Goal: Task Accomplishment & Management: Manage account settings

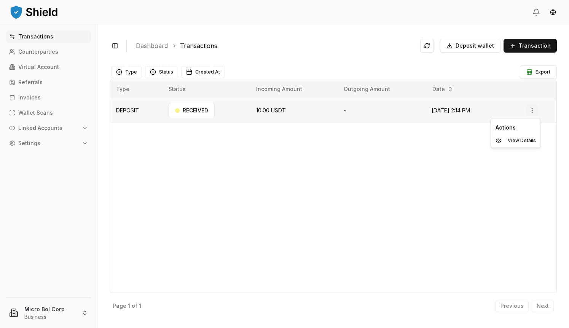
click at [533, 110] on html "Transactions Counterparties Virtual Account Referrals Invoices Wallet Scans Lin…" at bounding box center [284, 164] width 569 height 328
click at [415, 169] on html "Transactions Counterparties Virtual Account Referrals Invoices Wallet Scans Lin…" at bounding box center [284, 164] width 569 height 328
click at [33, 66] on p "Virtual Account" at bounding box center [38, 66] width 41 height 5
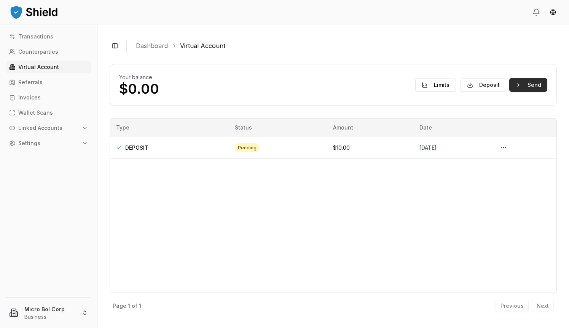
click at [534, 84] on button "Send" at bounding box center [528, 85] width 38 height 14
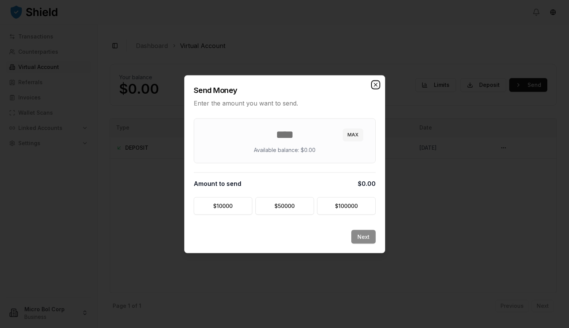
click at [375, 85] on icon "button" at bounding box center [375, 84] width 3 height 3
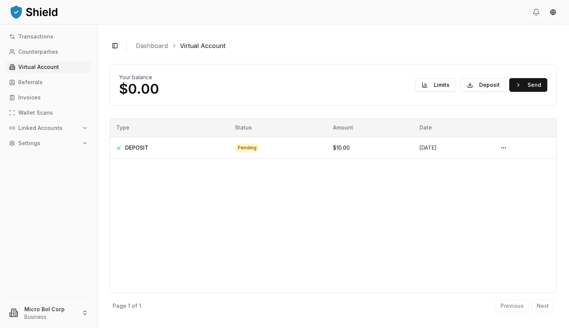
click at [36, 66] on p "Virtual Account" at bounding box center [38, 66] width 41 height 5
click at [28, 66] on p "Virtual Account" at bounding box center [38, 66] width 41 height 5
click at [37, 35] on p "Transactions" at bounding box center [35, 36] width 35 height 5
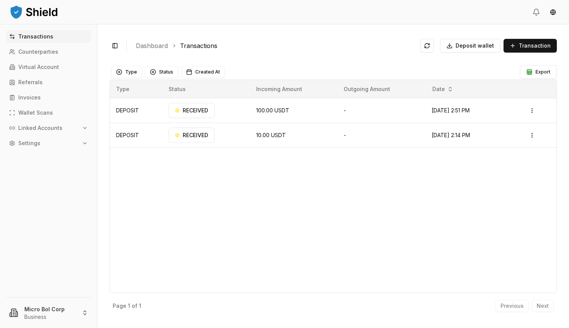
click at [37, 35] on p "Transactions" at bounding box center [35, 36] width 35 height 5
click at [35, 65] on p "Virtual Account" at bounding box center [38, 66] width 41 height 5
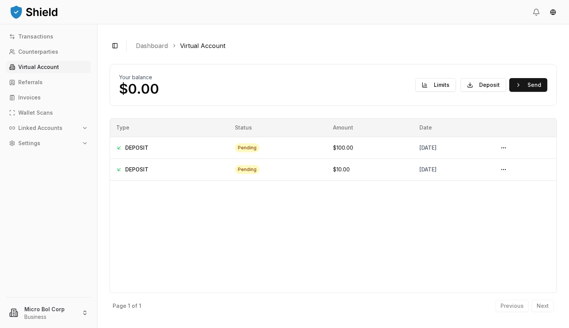
click at [40, 127] on p "Linked Accounts" at bounding box center [40, 127] width 44 height 5
click at [36, 155] on p "Bank Accounts" at bounding box center [39, 154] width 40 height 5
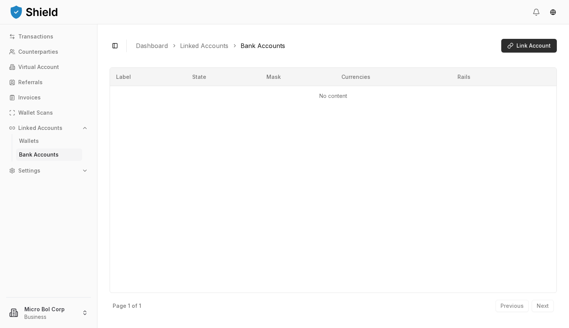
click at [533, 46] on span "Link Account" at bounding box center [533, 46] width 34 height 8
click at [31, 35] on p "Transactions" at bounding box center [35, 36] width 35 height 5
